Goal: Task Accomplishment & Management: Complete application form

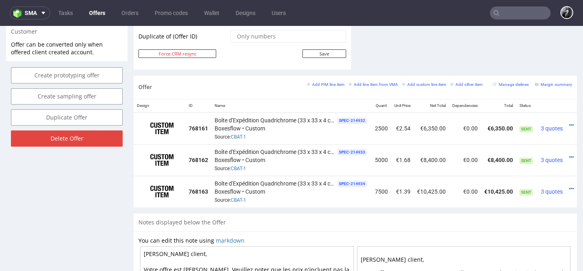
scroll to position [439, 0]
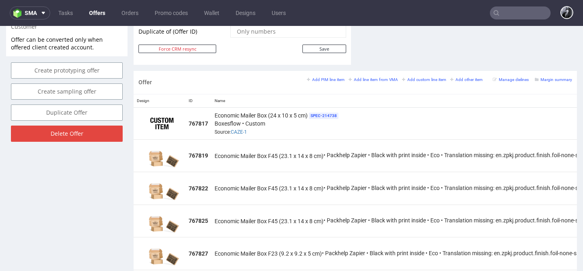
scroll to position [2, 0]
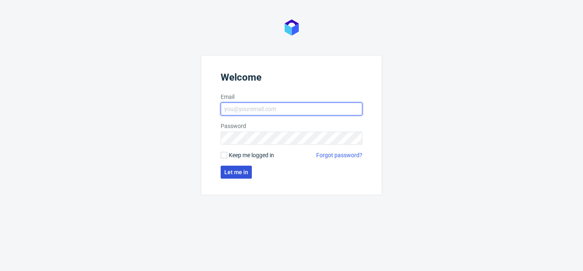
type input "[PERSON_NAME][EMAIL_ADDRESS][DOMAIN_NAME]"
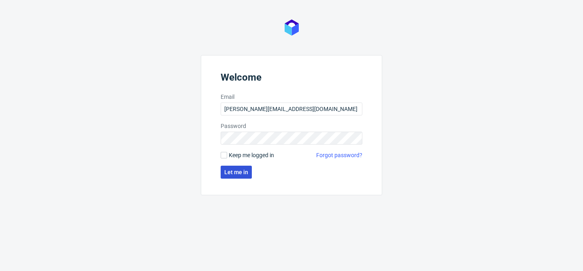
click at [244, 173] on span "Let me in" at bounding box center [236, 172] width 24 height 6
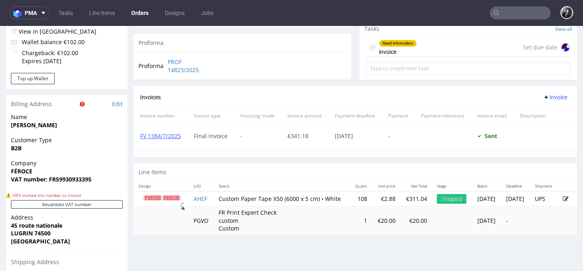
scroll to position [320, 0]
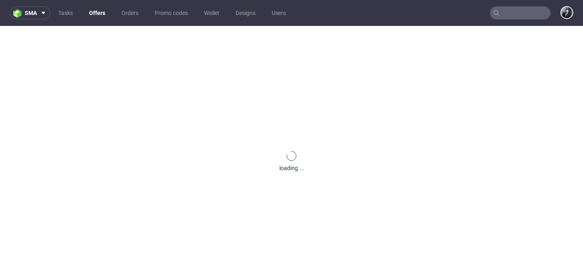
click at [98, 14] on link "Offers" at bounding box center [97, 12] width 26 height 13
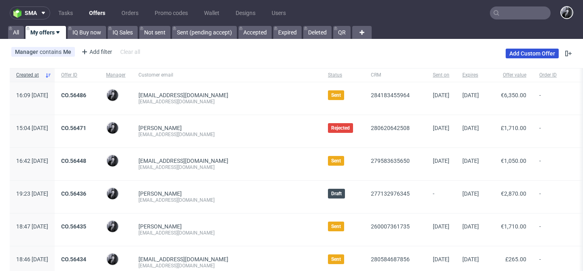
click at [518, 56] on link "Add Custom Offer" at bounding box center [532, 54] width 53 height 10
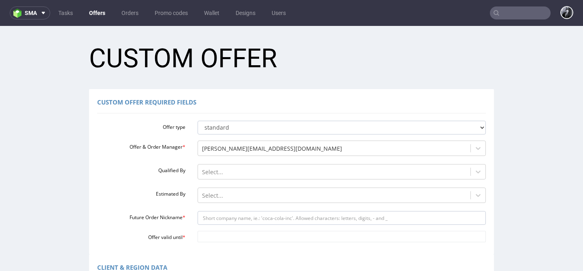
scroll to position [48, 0]
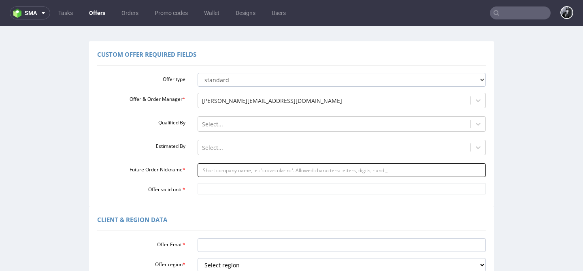
click at [264, 170] on input "Future Order Nickname *" at bounding box center [342, 170] width 289 height 14
click at [247, 166] on input "Future Order Nickname *" at bounding box center [342, 170] width 289 height 14
paste input "jolialingeriegmailcom"
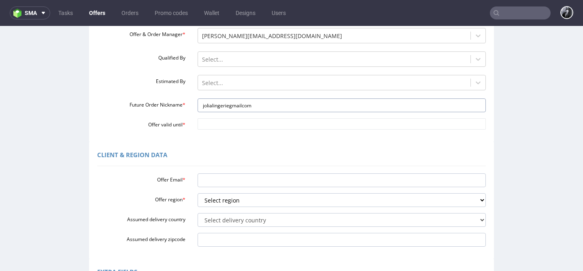
scroll to position [133, 0]
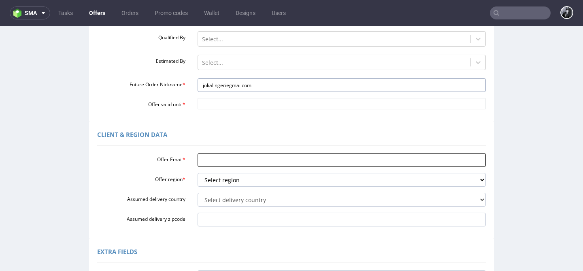
type input "jolialingeriegmailcom"
click at [219, 163] on input "Offer Email *" at bounding box center [342, 160] width 289 height 14
paste input "[EMAIL_ADDRESS][DOMAIN_NAME]"
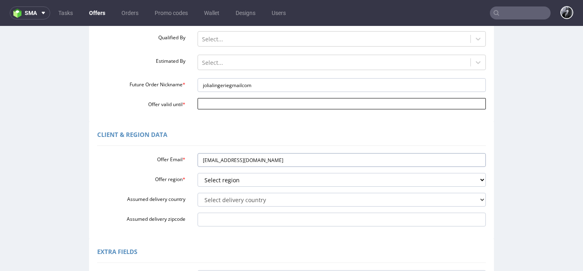
type input "[EMAIL_ADDRESS][DOMAIN_NAME]"
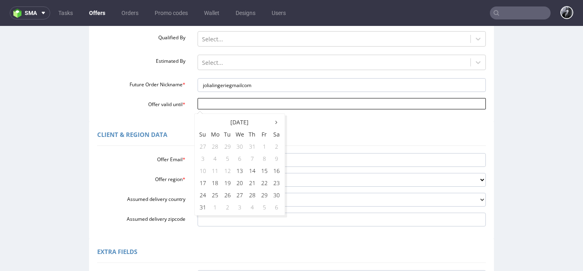
click at [221, 107] on input "Offer valid until *" at bounding box center [342, 103] width 289 height 11
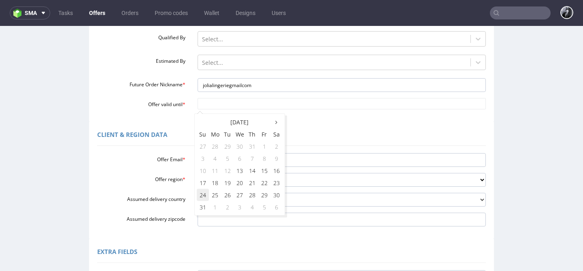
click at [208, 195] on td "24" at bounding box center [203, 195] width 12 height 12
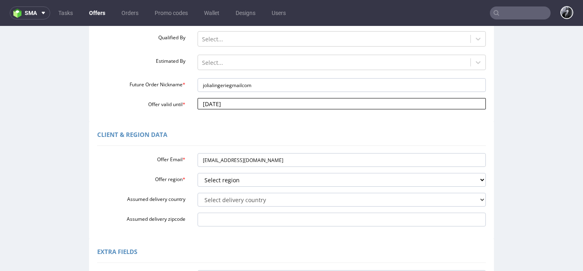
click at [268, 101] on input "[DATE]" at bounding box center [342, 103] width 289 height 11
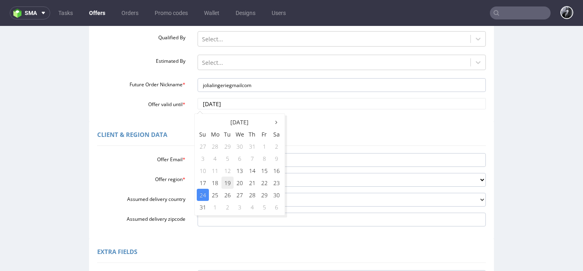
click at [229, 187] on td "19" at bounding box center [227, 182] width 12 height 12
type input "[DATE]"
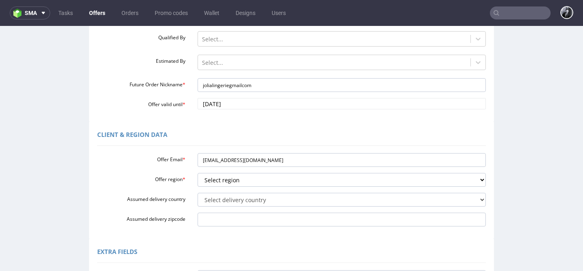
click at [270, 133] on div "Client & Region data" at bounding box center [291, 135] width 389 height 19
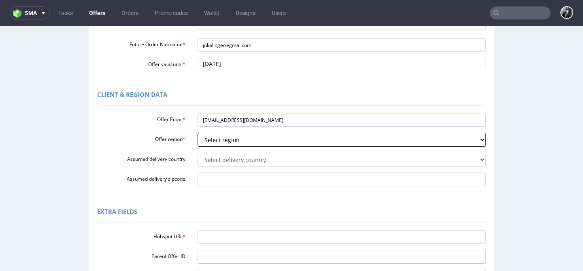
click at [254, 142] on select "Select region eu gb de pl fr it es" at bounding box center [342, 140] width 289 height 14
select select "fr"
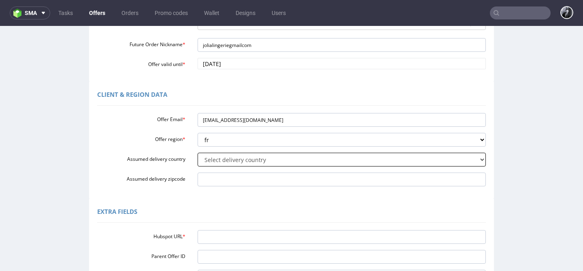
click at [265, 157] on select "Select delivery country [GEOGRAPHIC_DATA] [GEOGRAPHIC_DATA] [GEOGRAPHIC_DATA] […" at bounding box center [342, 160] width 289 height 14
select select "75"
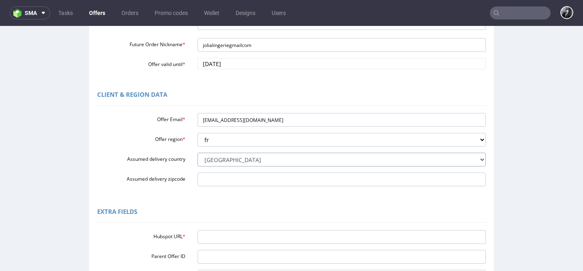
scroll to position [211, 0]
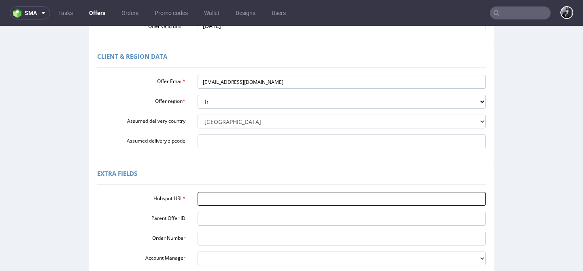
click at [243, 199] on input "Hubspot URL *" at bounding box center [342, 199] width 289 height 14
paste input "[URL][DOMAIN_NAME]"
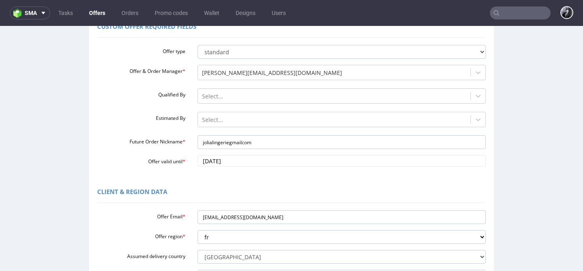
scroll to position [65, 0]
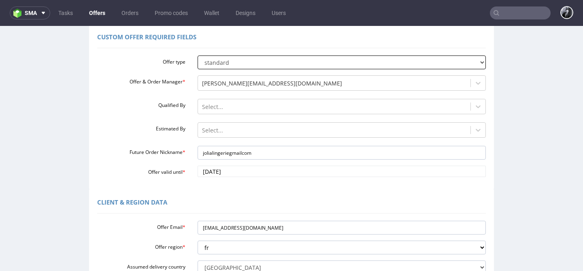
type input "[URL][DOMAIN_NAME]"
click at [279, 68] on select "standard prototyping sampling" at bounding box center [342, 62] width 289 height 14
select select "1"
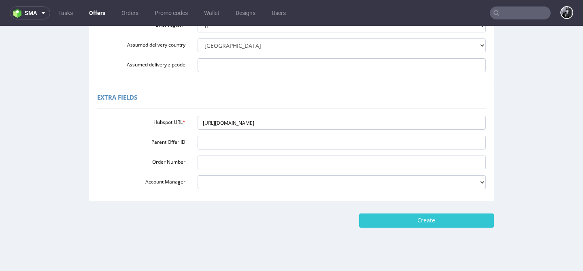
scroll to position [296, 0]
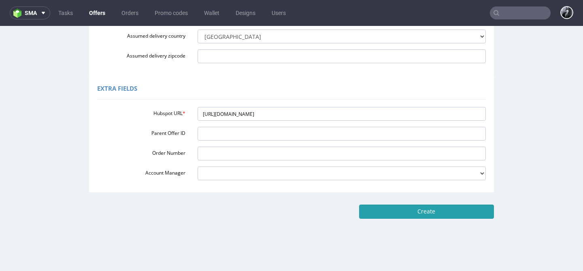
click at [388, 212] on input "Create" at bounding box center [426, 211] width 135 height 14
type input "Please wait..."
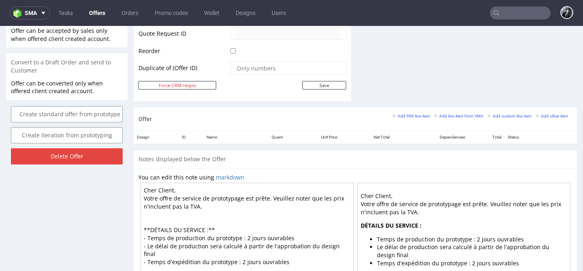
scroll to position [428, 0]
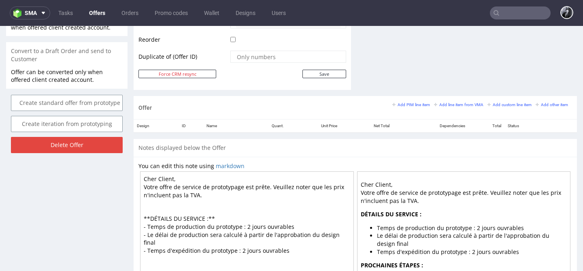
click at [247, 222] on textarea "Cher Client, Votre offre de service de prototypage est prête. Veuillez noter qu…" at bounding box center [247, 242] width 214 height 142
click at [242, 228] on textarea "Cher Client, Votre offre de service de prototypage est prête. Veuillez noter qu…" at bounding box center [247, 242] width 214 height 142
click at [243, 243] on textarea "Cher Client, Votre offre de service de prototypage est prête. Veuillez noter qu…" at bounding box center [247, 242] width 214 height 142
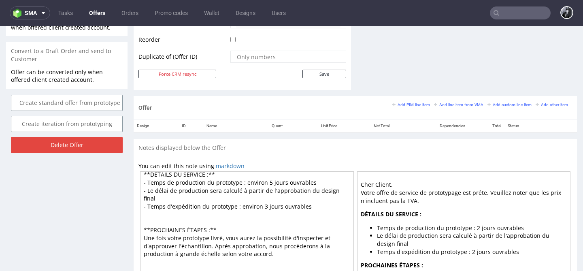
scroll to position [56, 0]
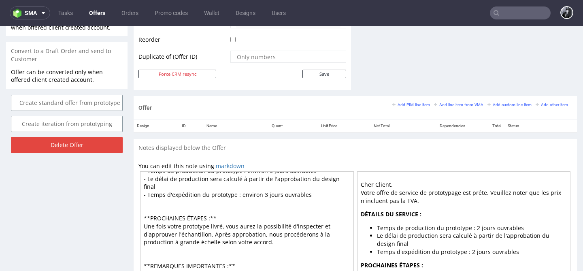
click at [252, 244] on textarea "Cher Client, Votre offre de service de prototypage est prête. Veuillez noter qu…" at bounding box center [247, 242] width 214 height 142
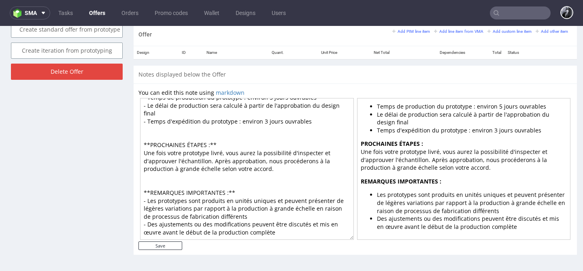
scroll to position [0, 0]
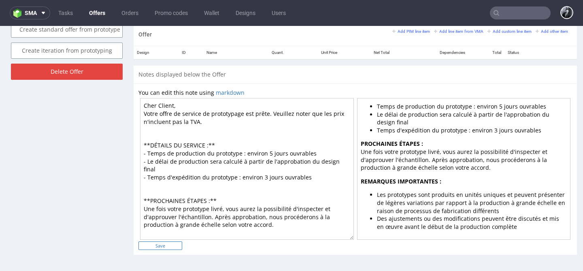
type textarea "Cher Client, Votre offre de service de prototypage est prête. Veuillez noter qu…"
click at [159, 248] on input "Save" at bounding box center [160, 245] width 44 height 9
type input "In progress..."
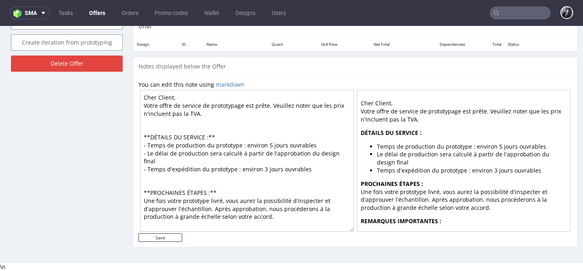
click at [173, 97] on textarea "Cher Client, Votre offre de service de prototypage est prête. Veuillez noter qu…" at bounding box center [247, 161] width 214 height 142
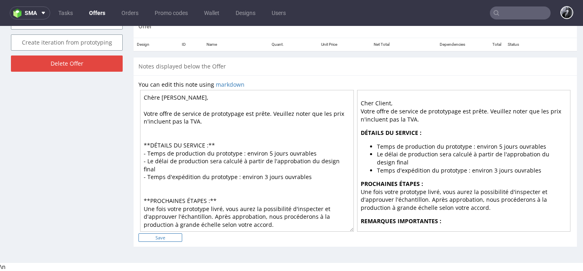
type textarea "Chère [PERSON_NAME], Votre offre de service de prototypage est prête. Veuillez …"
click at [178, 237] on input "Save" at bounding box center [160, 237] width 44 height 9
type input "In progress..."
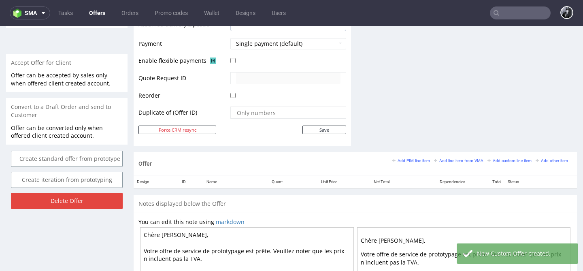
scroll to position [392, 0]
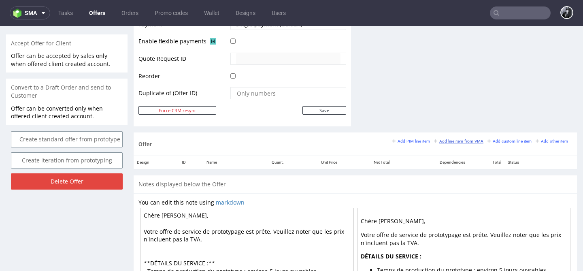
click at [457, 142] on small "Add line item from VMA" at bounding box center [458, 141] width 49 height 4
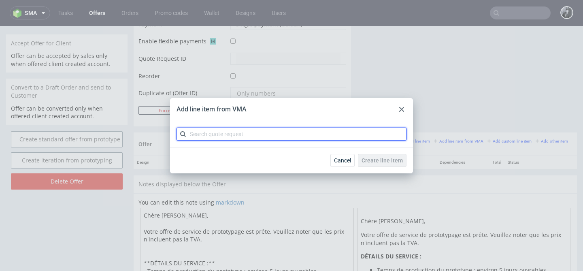
click at [336, 138] on input "text" at bounding box center [291, 134] width 230 height 13
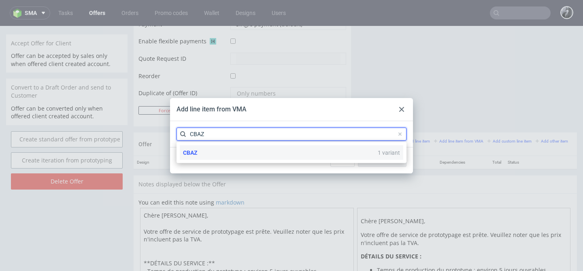
type input "CBAZ"
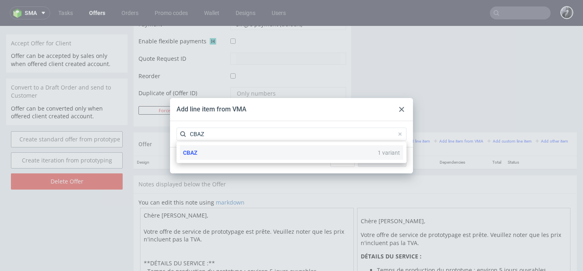
click at [303, 147] on div "CBAZ 1 variant" at bounding box center [291, 152] width 223 height 15
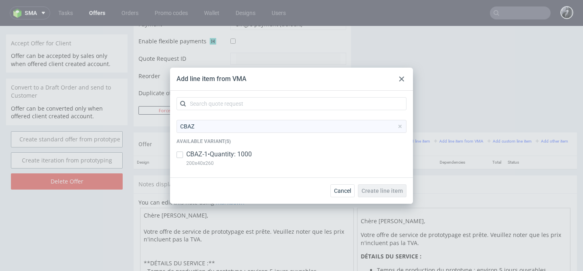
click at [239, 159] on p "200x40x260" at bounding box center [219, 163] width 66 height 9
checkbox input "true"
click at [374, 191] on span "Create line item" at bounding box center [381, 191] width 41 height 6
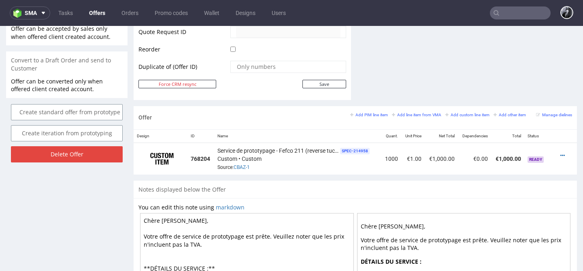
scroll to position [444, 0]
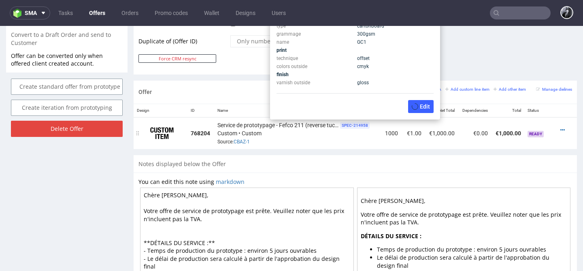
click at [357, 126] on span "SPEC- 214958" at bounding box center [355, 125] width 30 height 6
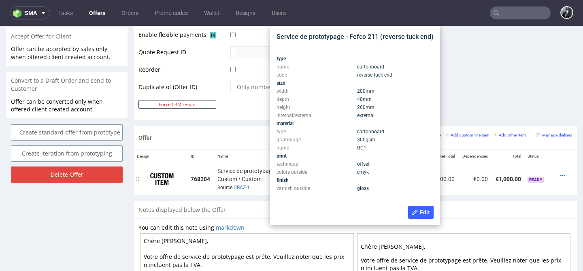
scroll to position [397, 0]
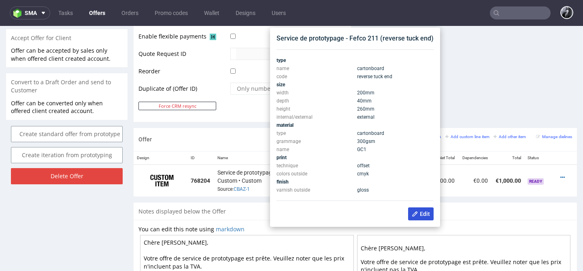
click at [416, 214] on icon at bounding box center [415, 213] width 6 height 6
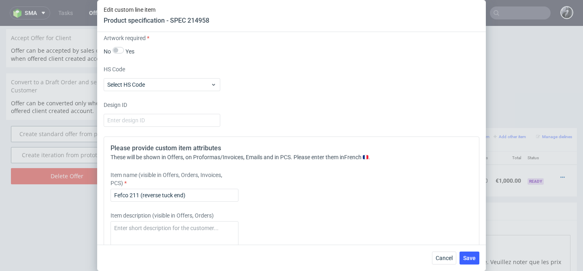
scroll to position [698, 0]
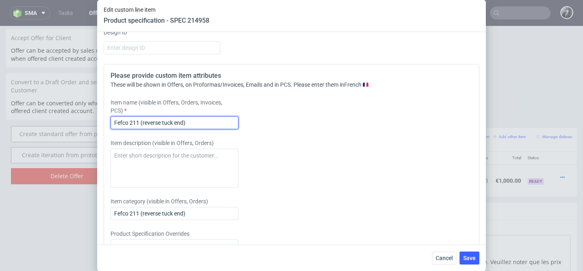
drag, startPoint x: 194, startPoint y: 124, endPoint x: 61, endPoint y: 120, distance: 133.6
click at [61, 120] on div "Edit custom line item Product specification - SPEC 214958 Supplier Custom Custo…" at bounding box center [291, 135] width 583 height 271
type input "Boîte custom avec fenêtre pour lingerie"
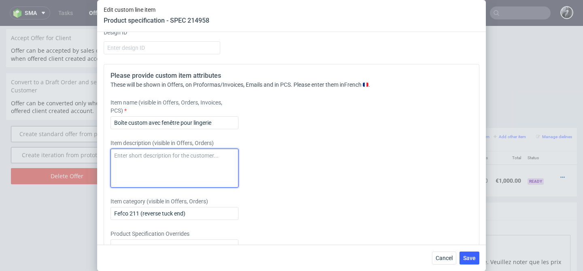
click at [135, 163] on textarea at bounding box center [175, 168] width 128 height 39
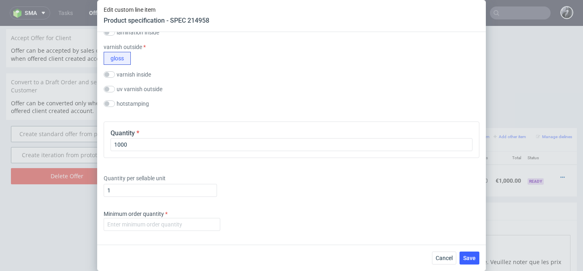
scroll to position [414, 0]
type textarea "Les spécifications sont données à titre indicatif et pourront évoluer en foncti…"
click at [185, 222] on input "number" at bounding box center [162, 225] width 117 height 13
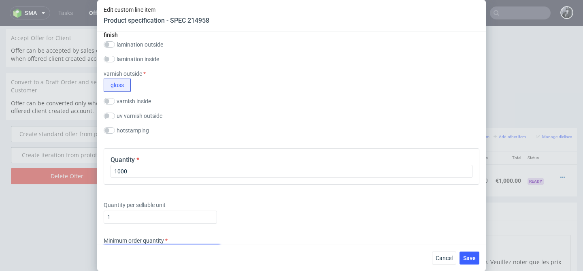
scroll to position [391, 0]
type input "1000"
click at [471, 259] on span "Save" at bounding box center [469, 258] width 13 height 6
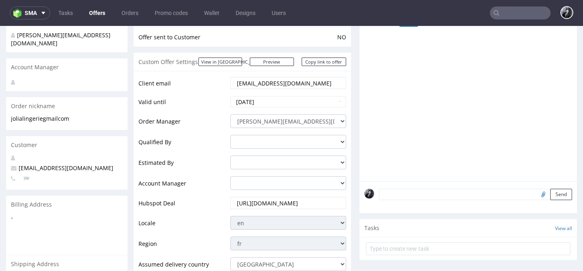
scroll to position [11, 0]
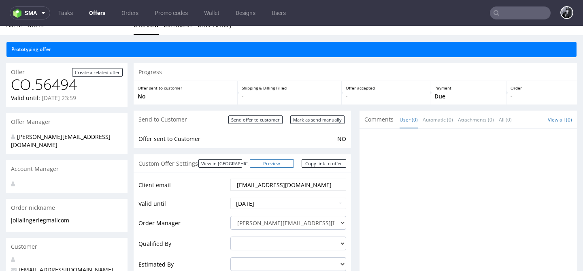
click at [287, 164] on link "Preview" at bounding box center [272, 163] width 45 height 9
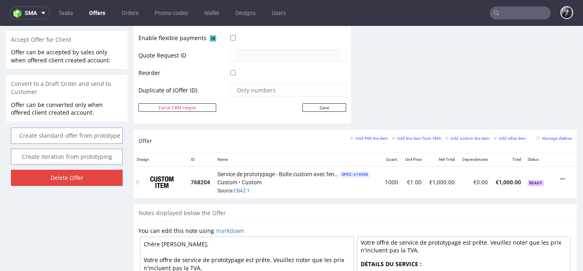
scroll to position [395, 0]
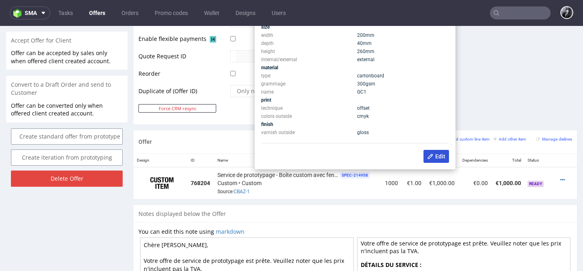
click at [431, 159] on icon at bounding box center [430, 156] width 6 height 6
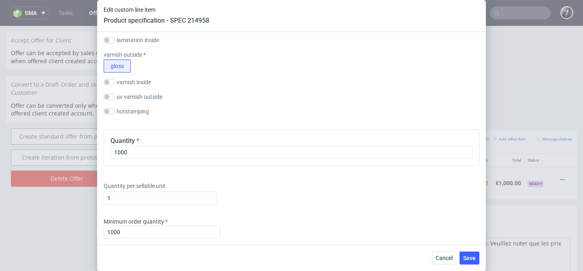
scroll to position [427, 0]
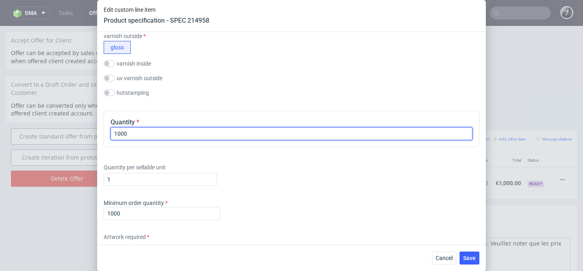
drag, startPoint x: 151, startPoint y: 137, endPoint x: 107, endPoint y: 130, distance: 45.0
click at [107, 130] on div "Quantity 1000" at bounding box center [292, 129] width 376 height 36
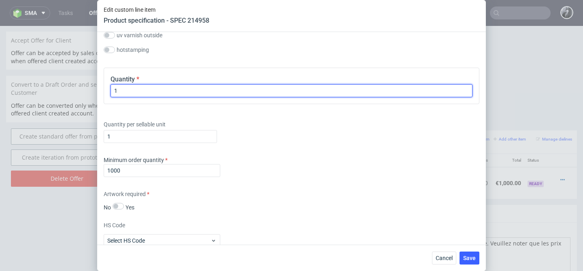
scroll to position [478, 0]
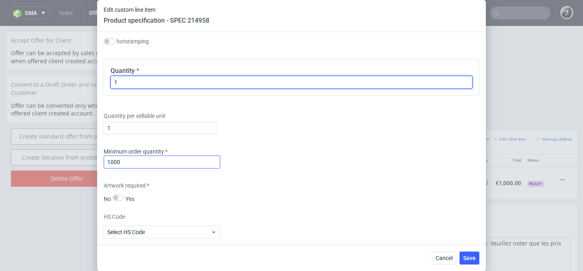
type input "1"
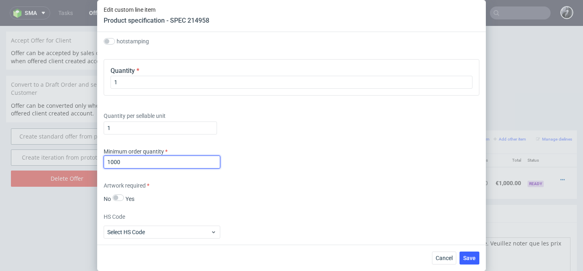
click at [179, 162] on input "1000" at bounding box center [162, 161] width 117 height 13
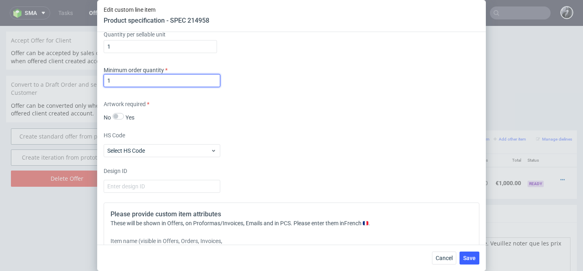
scroll to position [743, 0]
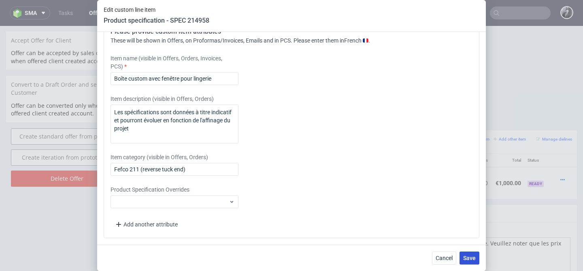
type input "1"
click at [464, 254] on button "Save" at bounding box center [469, 257] width 20 height 13
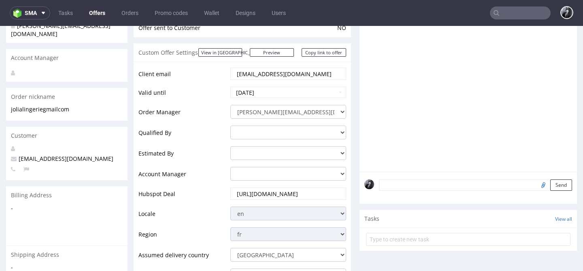
scroll to position [104, 0]
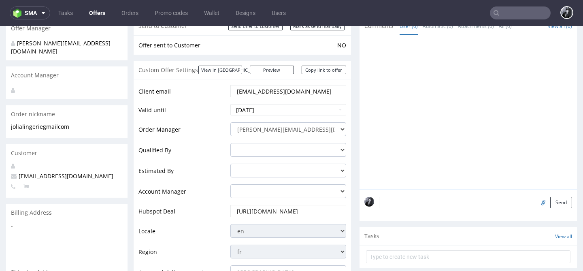
click at [279, 65] on div "Custom Offer Settings View in [GEOGRAPHIC_DATA] Preview [URL][DOMAIN_NAME] Copy…" at bounding box center [242, 70] width 217 height 18
click at [279, 69] on link "Preview" at bounding box center [272, 70] width 45 height 9
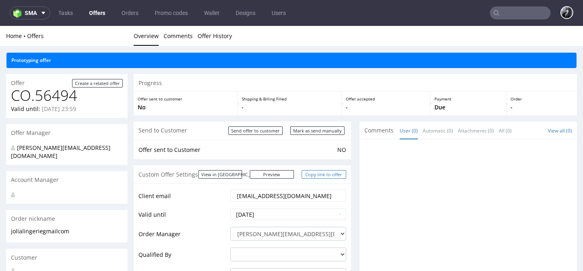
click at [327, 176] on link "Copy link to offer" at bounding box center [324, 174] width 45 height 9
click at [263, 133] on input "Send offer to customer" at bounding box center [255, 130] width 54 height 9
type input "In progress..."
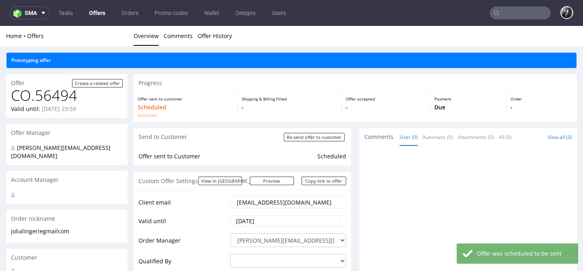
click at [100, 13] on link "Offers" at bounding box center [97, 12] width 26 height 13
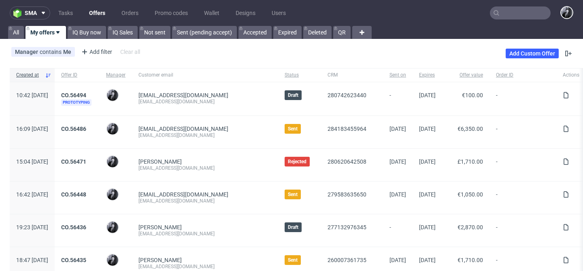
scroll to position [1, 0]
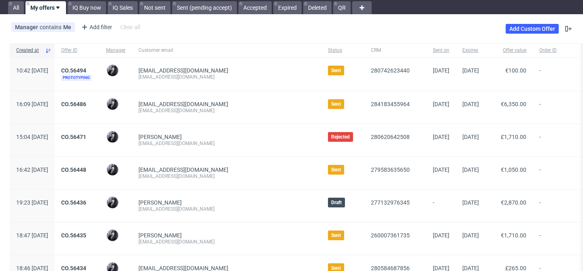
scroll to position [36, 0]
